Goal: Contribute content: Add original content to the website for others to see

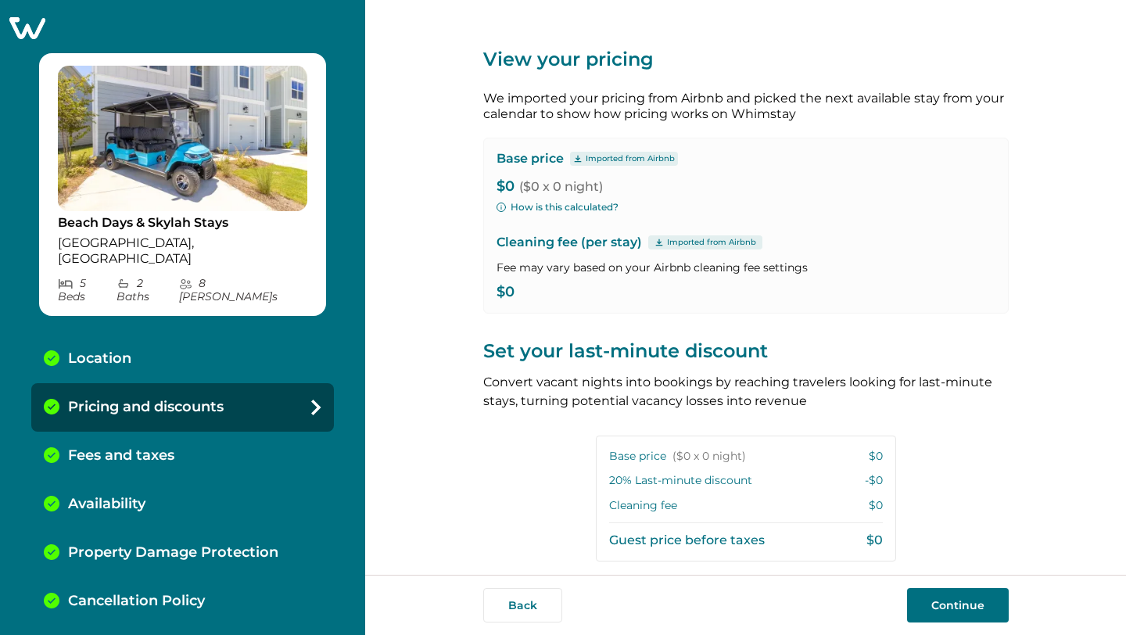
click at [121, 335] on div "Location" at bounding box center [182, 359] width 303 height 48
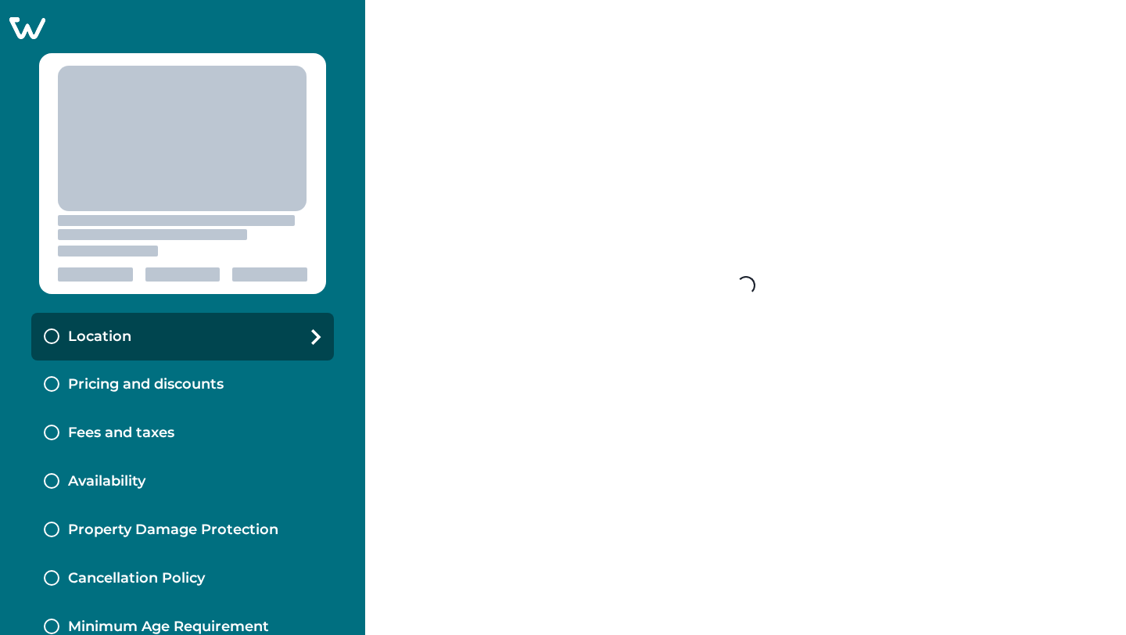
select select "**"
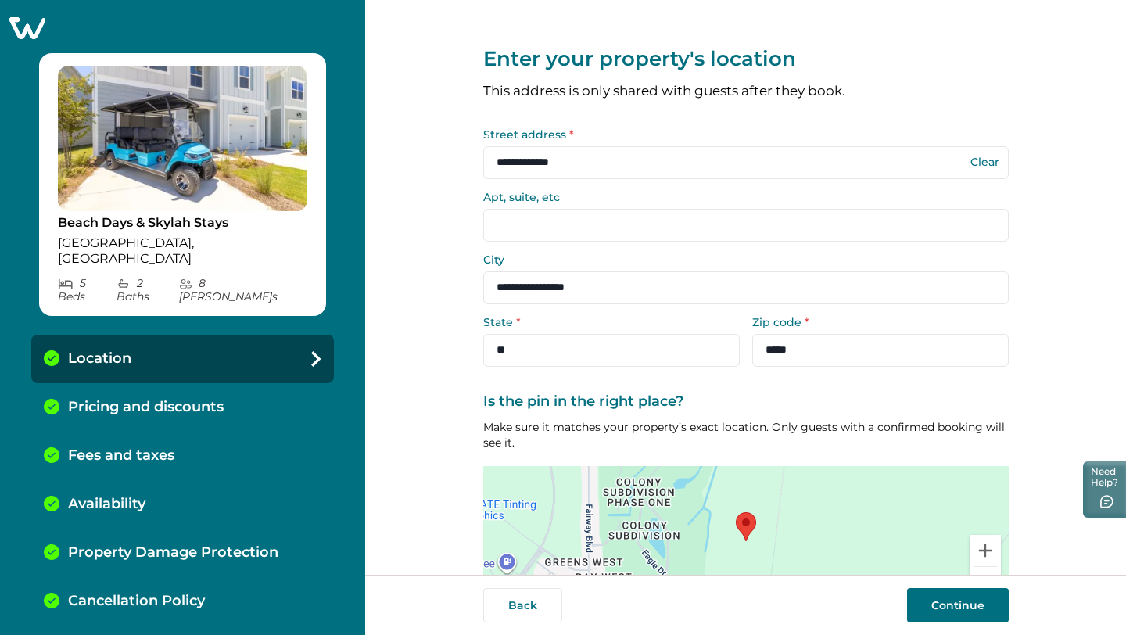
click at [949, 615] on button "Continue" at bounding box center [958, 605] width 102 height 34
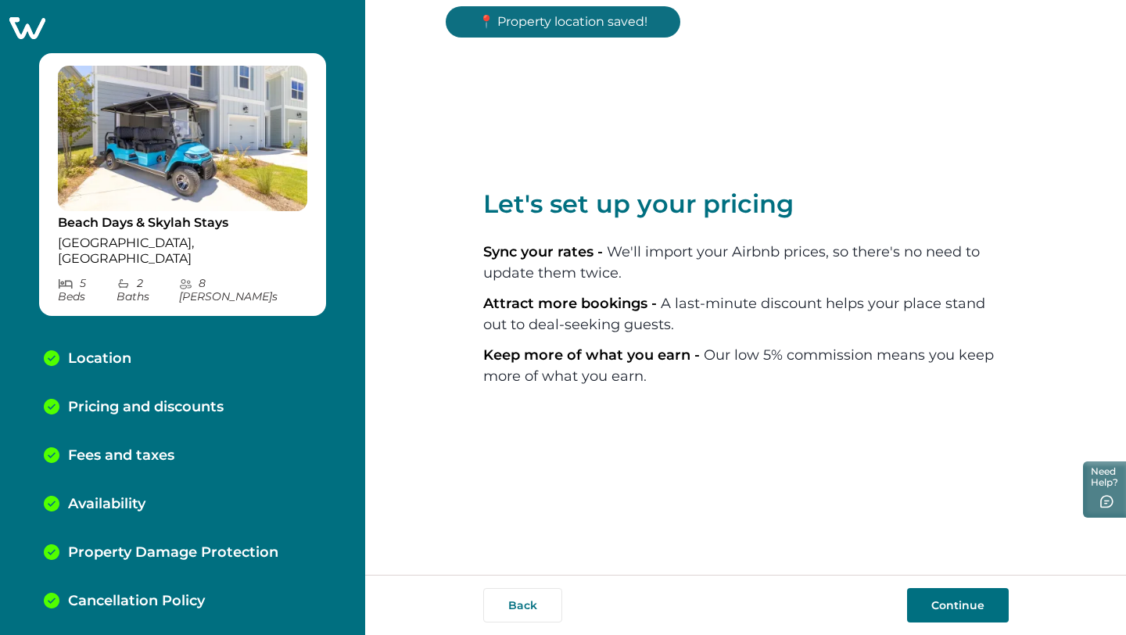
click at [947, 608] on button "Continue" at bounding box center [958, 605] width 102 height 34
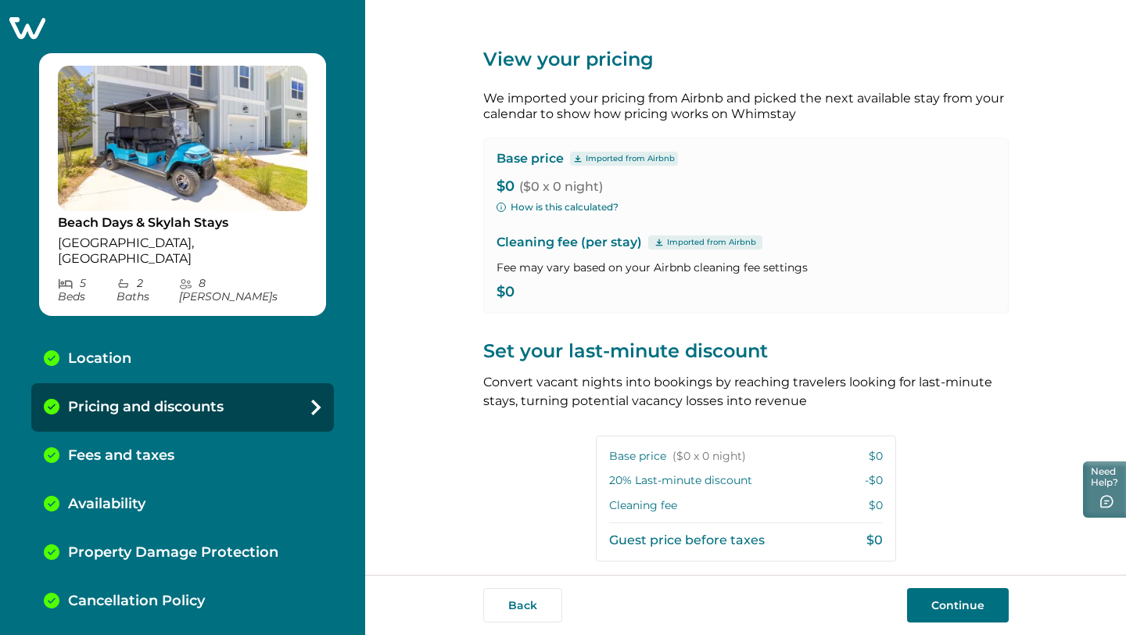
click at [947, 608] on button "Continue" at bounding box center [958, 605] width 102 height 34
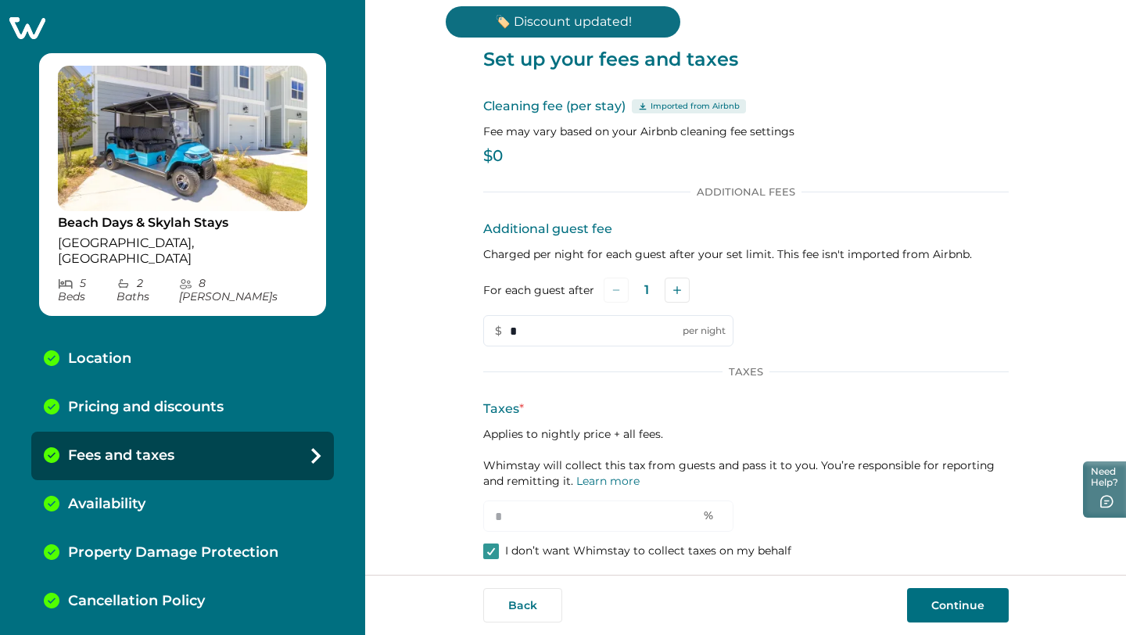
click at [947, 605] on button "Continue" at bounding box center [958, 605] width 102 height 34
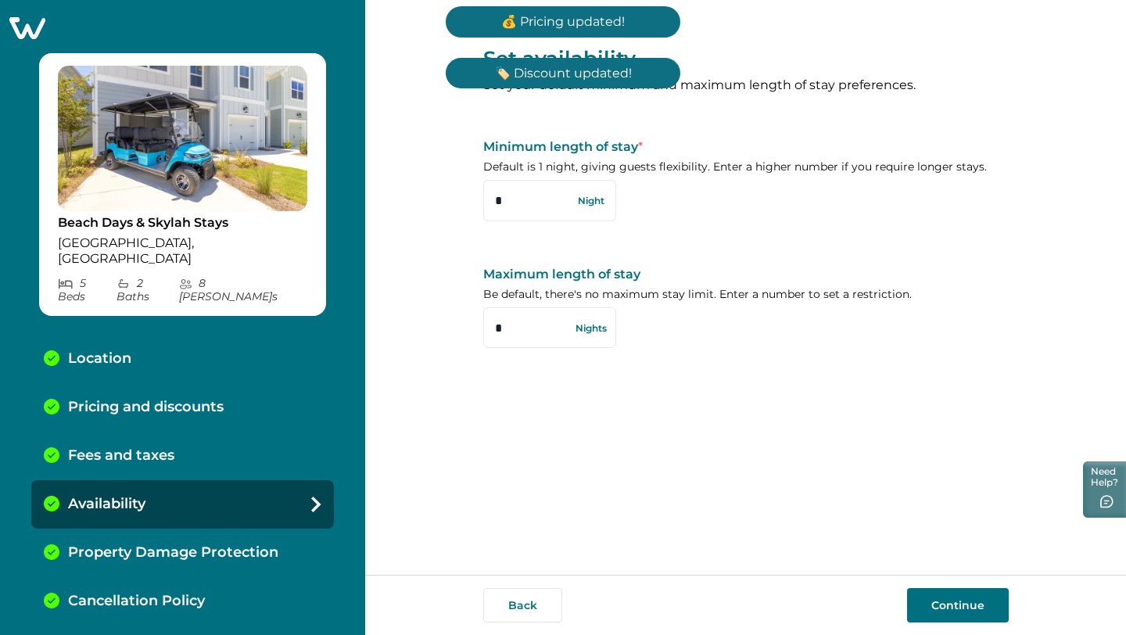
click at [947, 605] on button "Continue" at bounding box center [958, 605] width 102 height 34
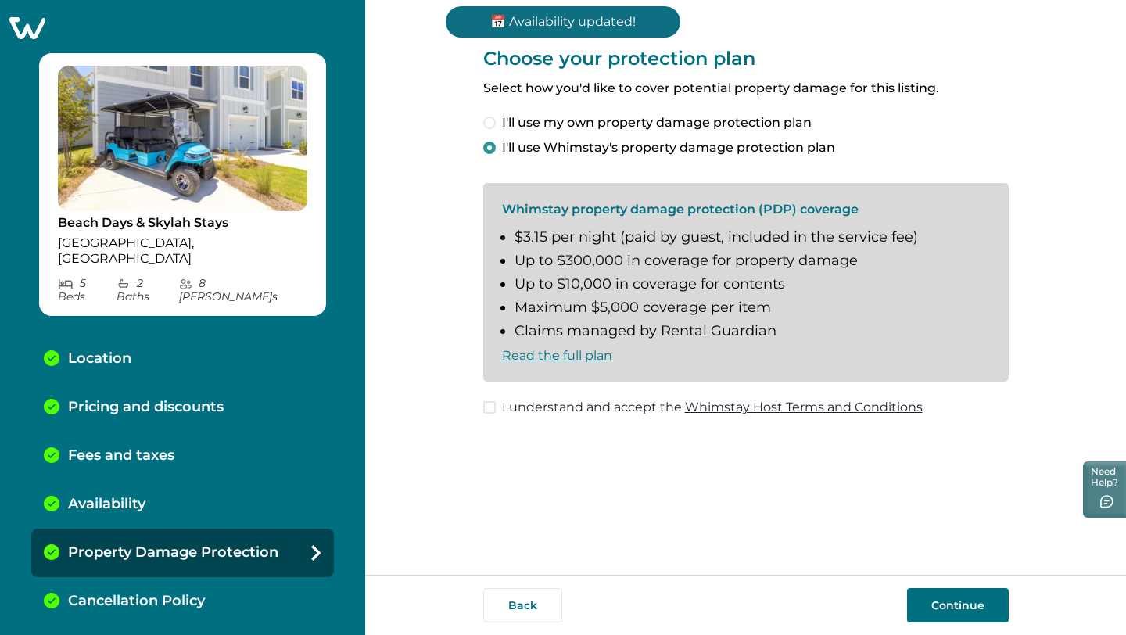
click at [491, 409] on span at bounding box center [489, 407] width 13 height 13
click at [949, 593] on button "Continue" at bounding box center [958, 605] width 102 height 34
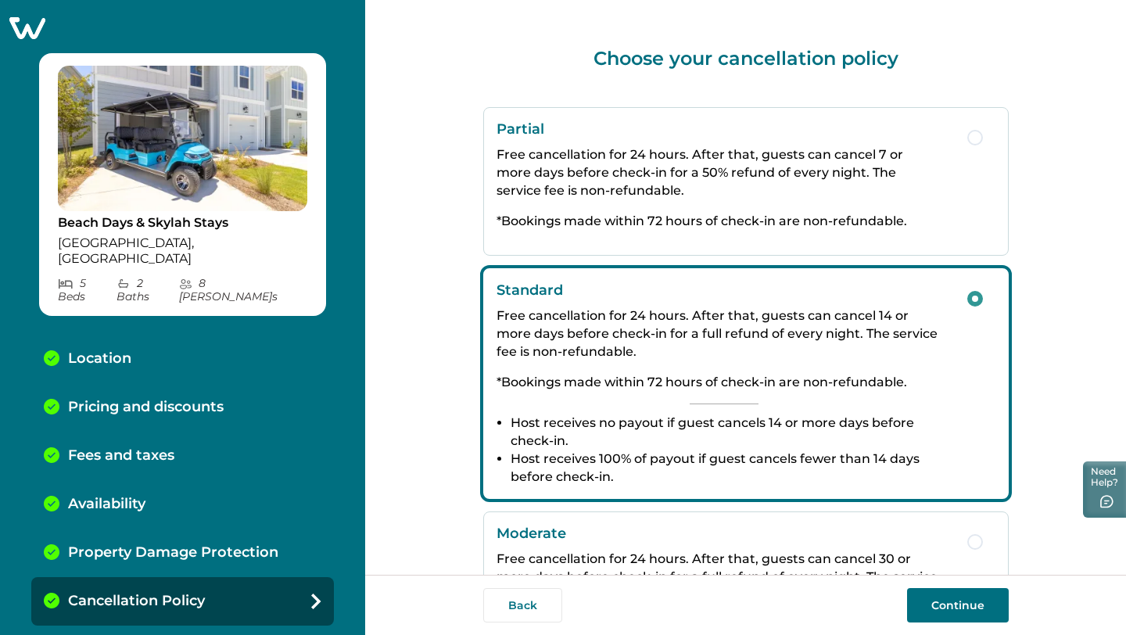
click at [945, 600] on button "Continue" at bounding box center [958, 605] width 102 height 34
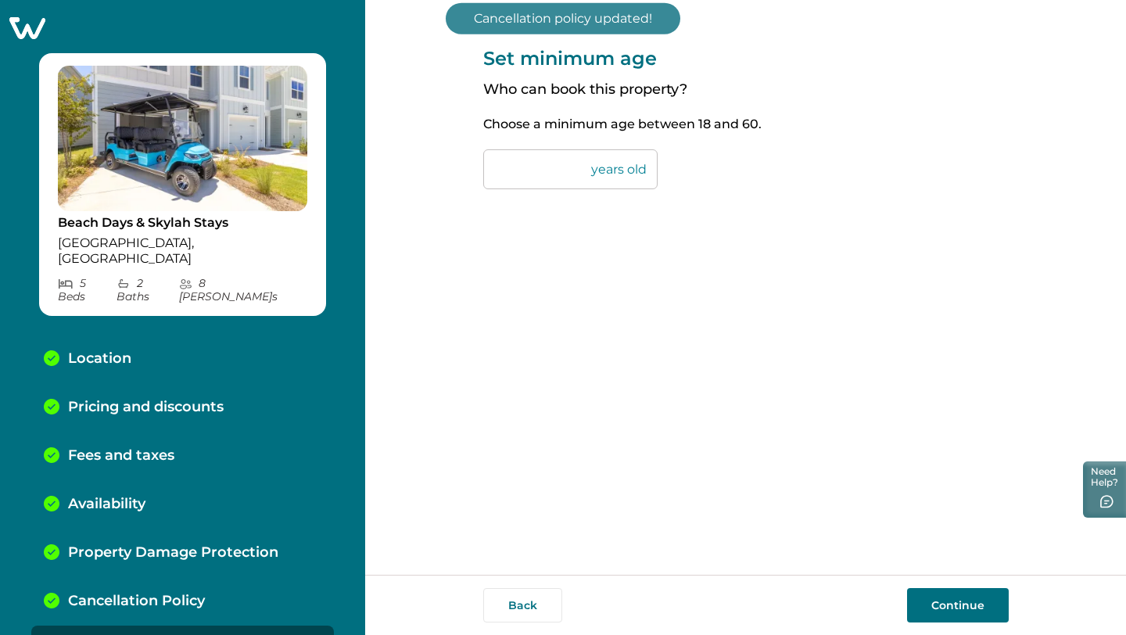
scroll to position [10, 0]
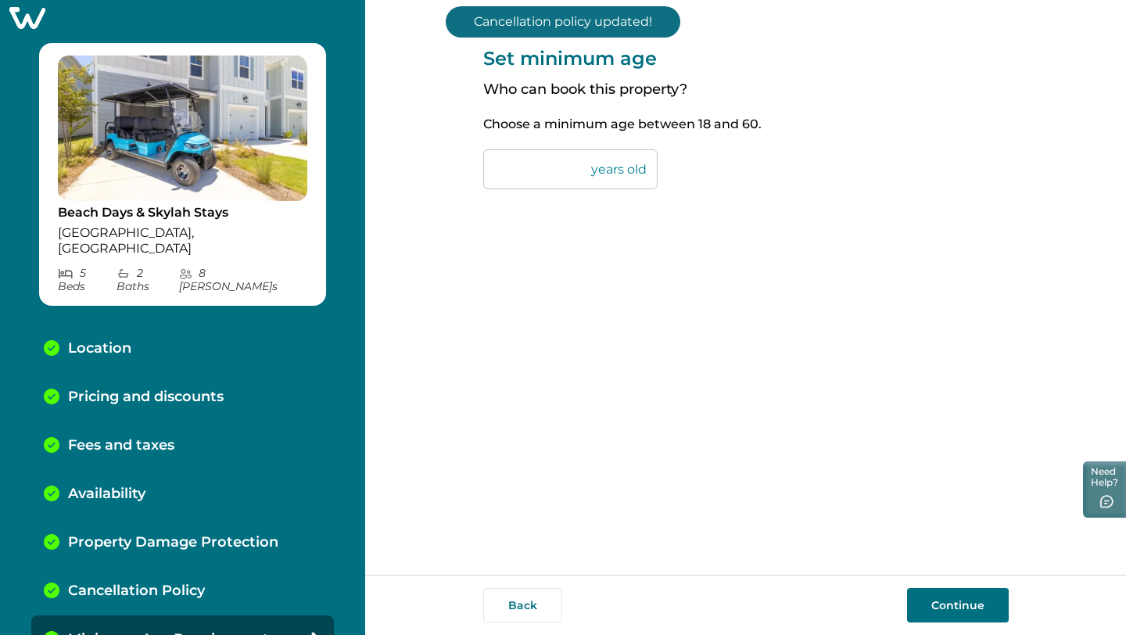
click at [952, 608] on button "Continue" at bounding box center [958, 605] width 102 height 34
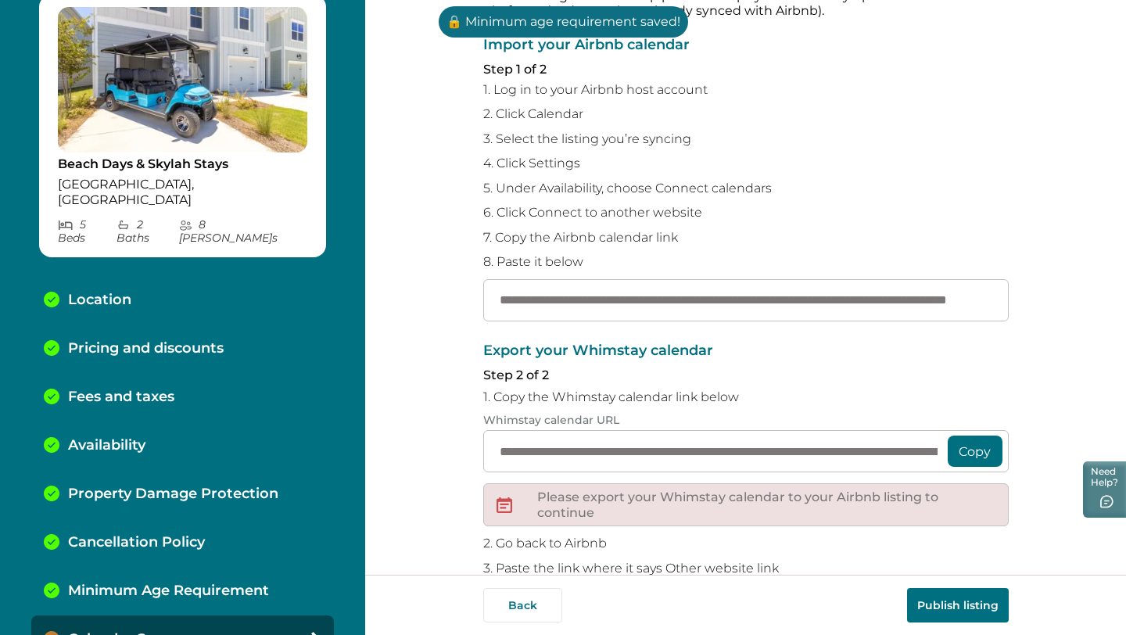
scroll to position [209, 0]
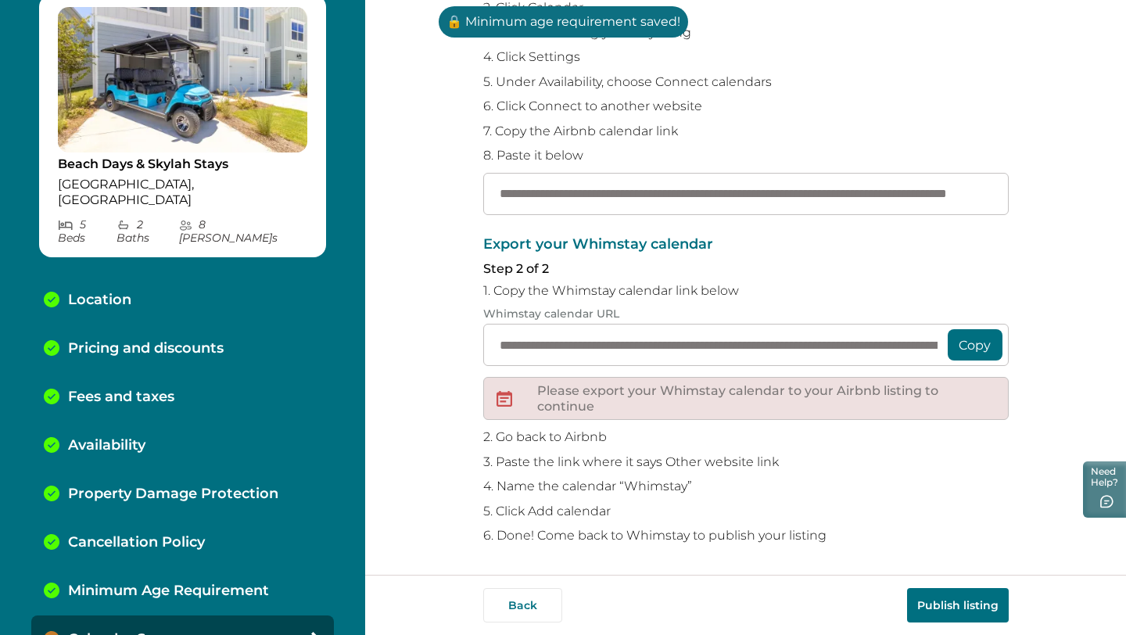
click at [957, 340] on button "Copy" at bounding box center [975, 344] width 55 height 31
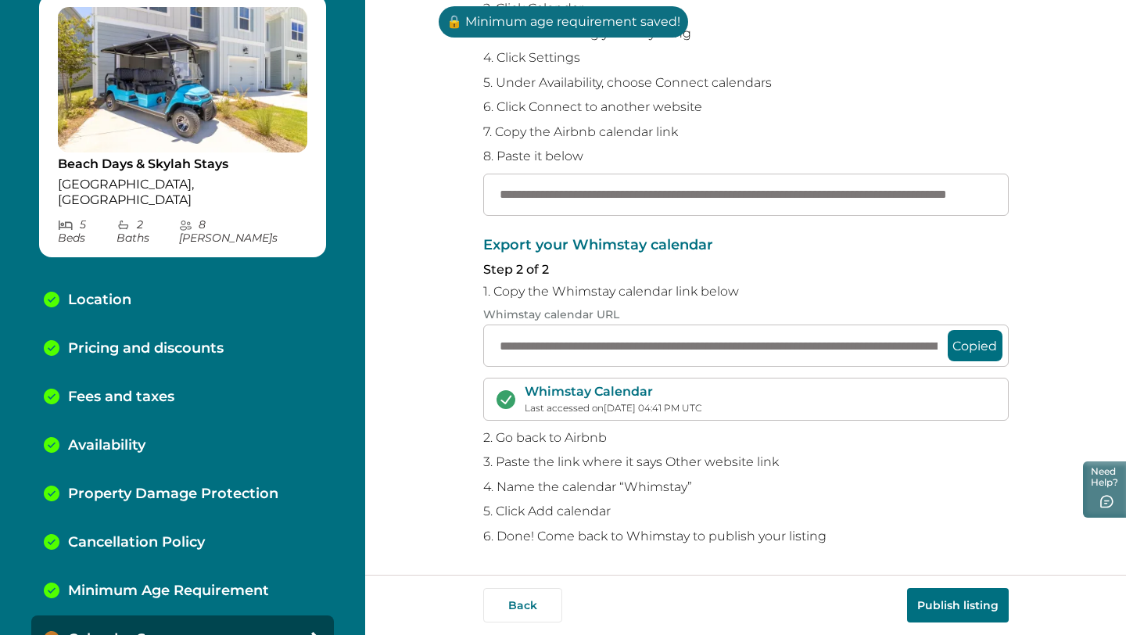
scroll to position [208, 0]
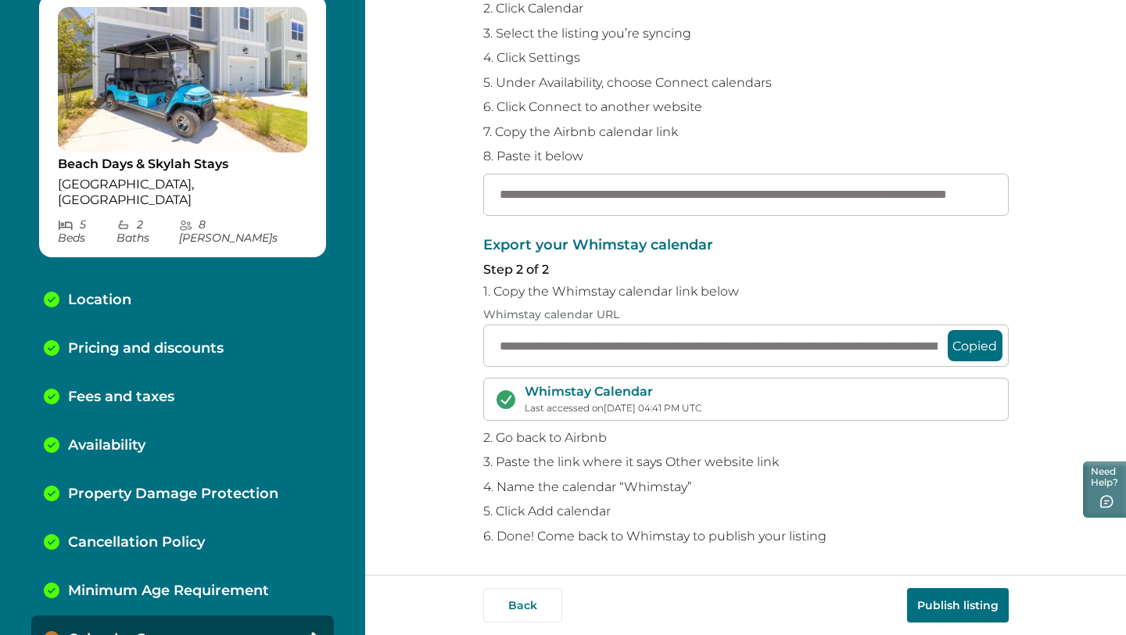
click at [931, 602] on button "Publish listing" at bounding box center [958, 605] width 102 height 34
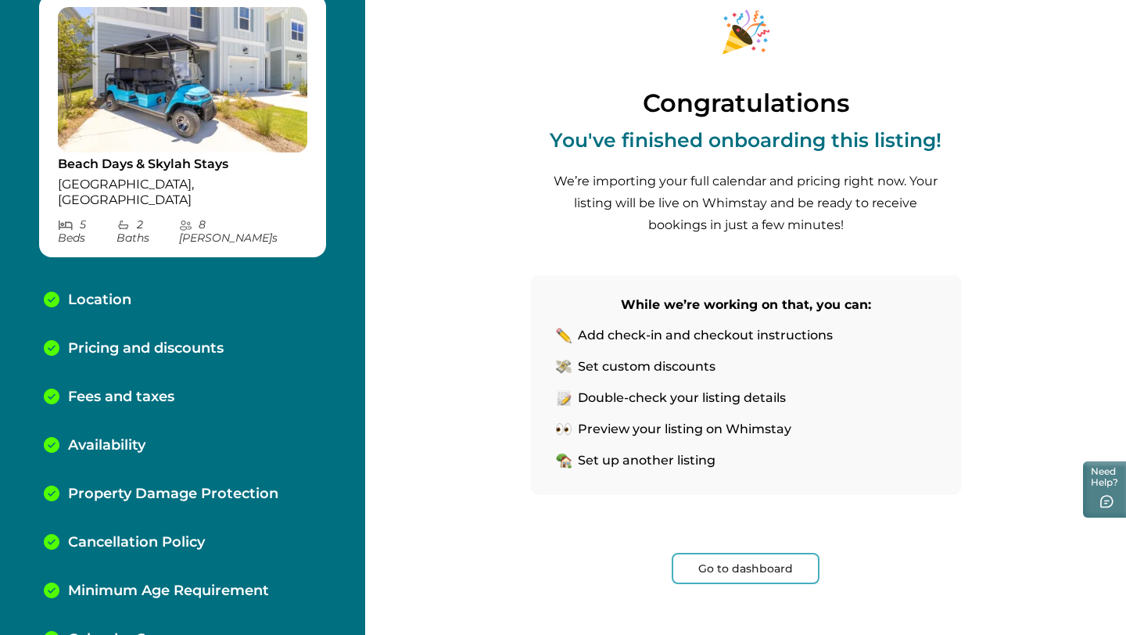
scroll to position [91, 0]
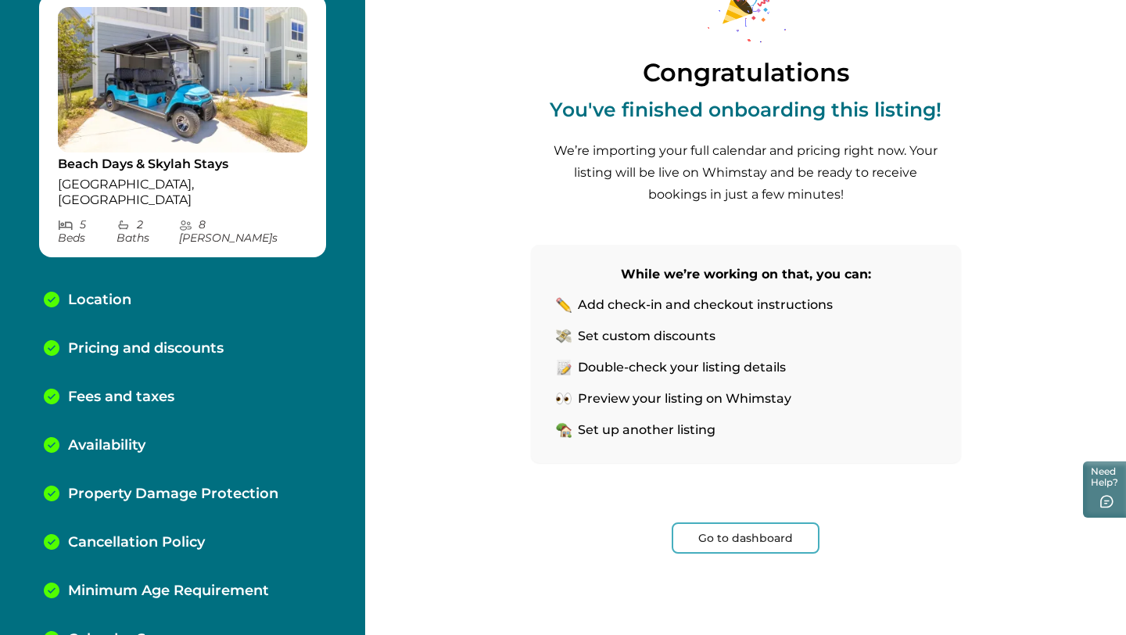
click at [724, 536] on button "Go to dashboard" at bounding box center [746, 537] width 148 height 31
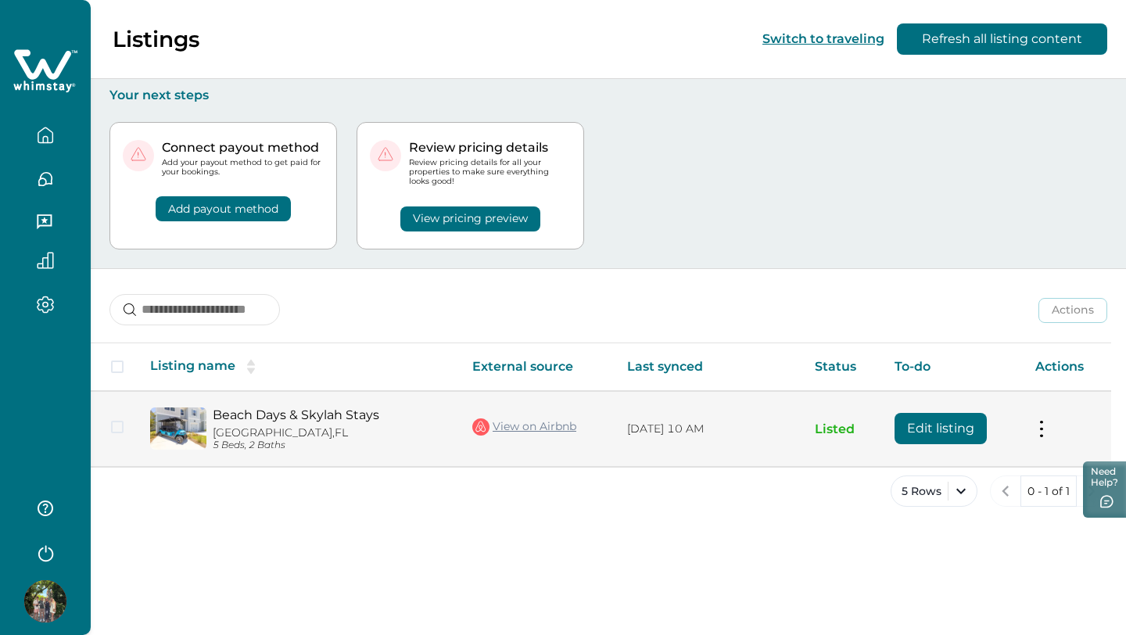
click at [375, 417] on link "Beach Days & Skylah Stays" at bounding box center [330, 414] width 235 height 15
